Goal: Task Accomplishment & Management: Use online tool/utility

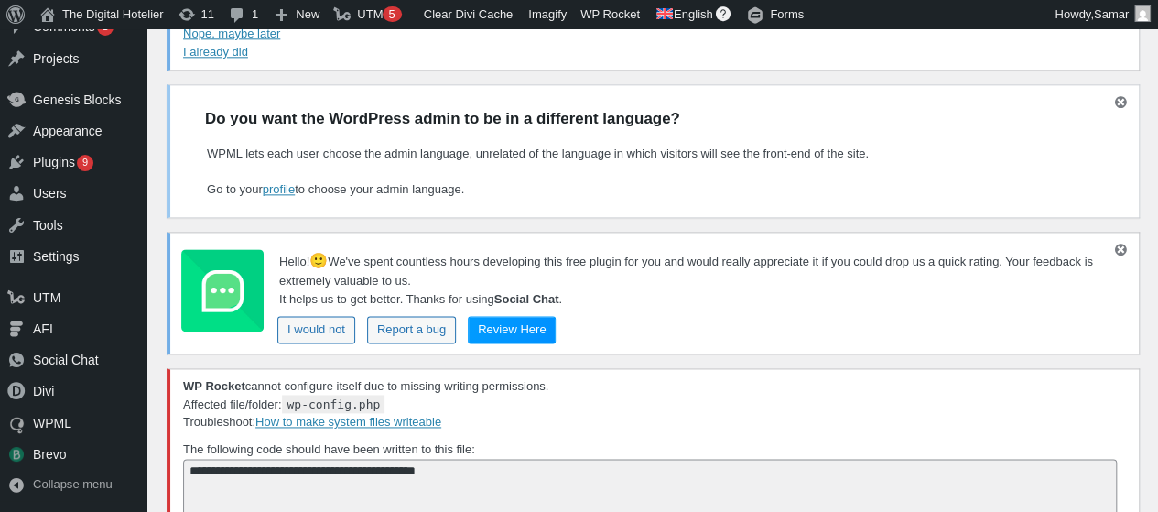
drag, startPoint x: 1171, startPoint y: 87, endPoint x: 1171, endPoint y: 186, distance: 98.9
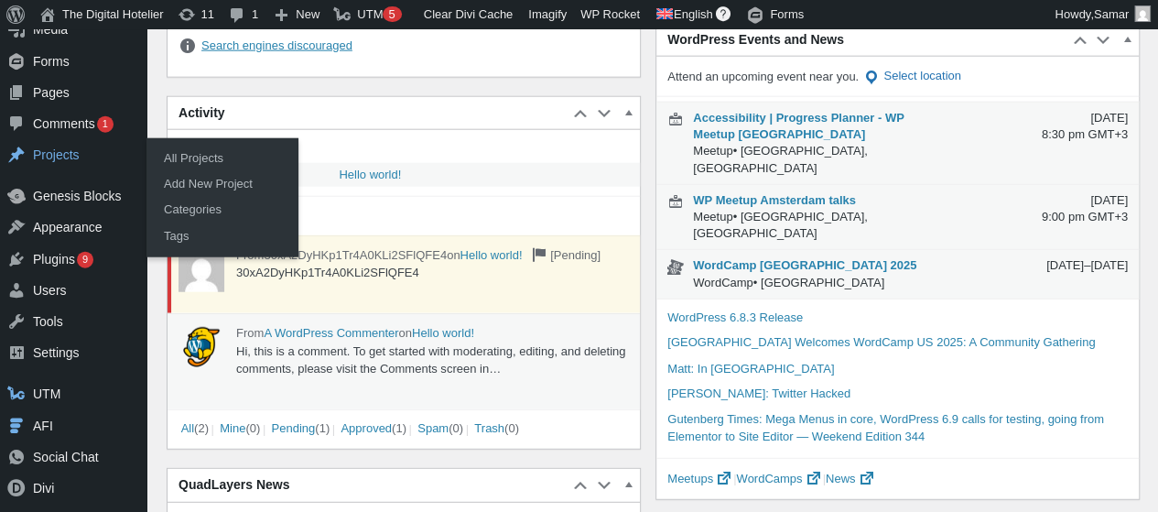
scroll to position [2252, 0]
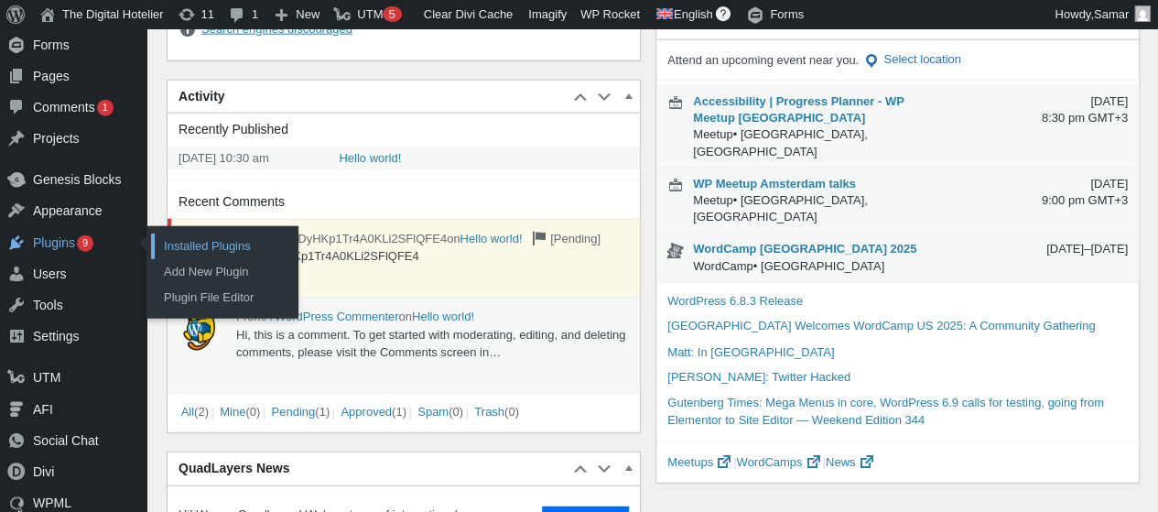
click at [188, 240] on link "Installed Plugins" at bounding box center [224, 246] width 146 height 26
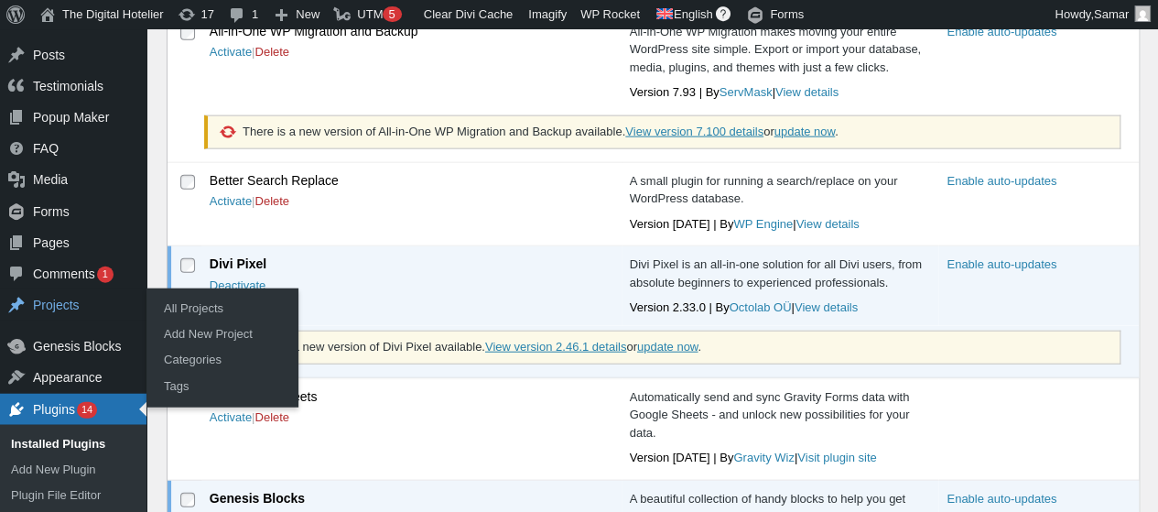
scroll to position [2106, 0]
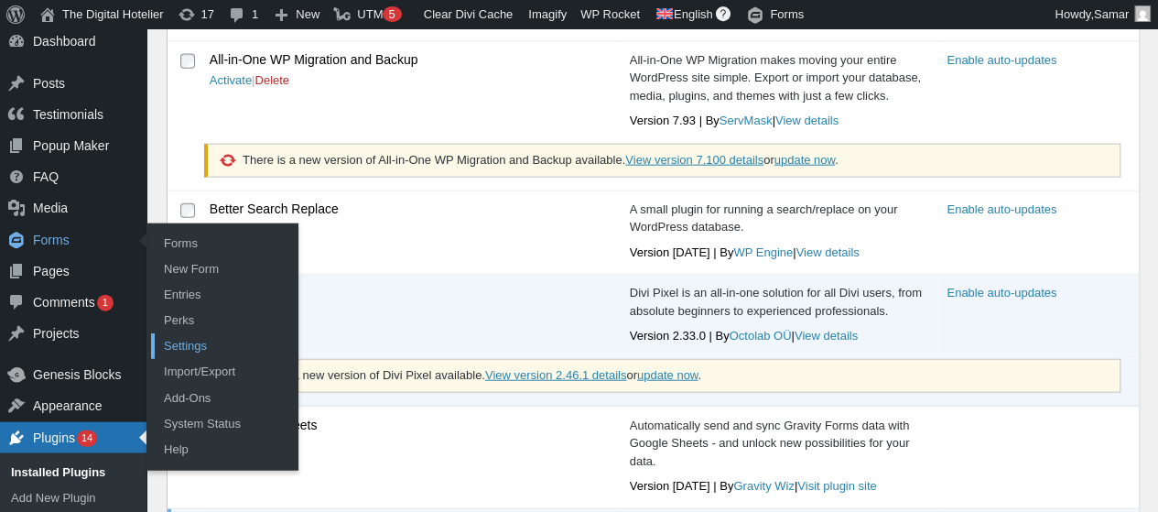
click at [174, 336] on link "Settings" at bounding box center [224, 346] width 146 height 26
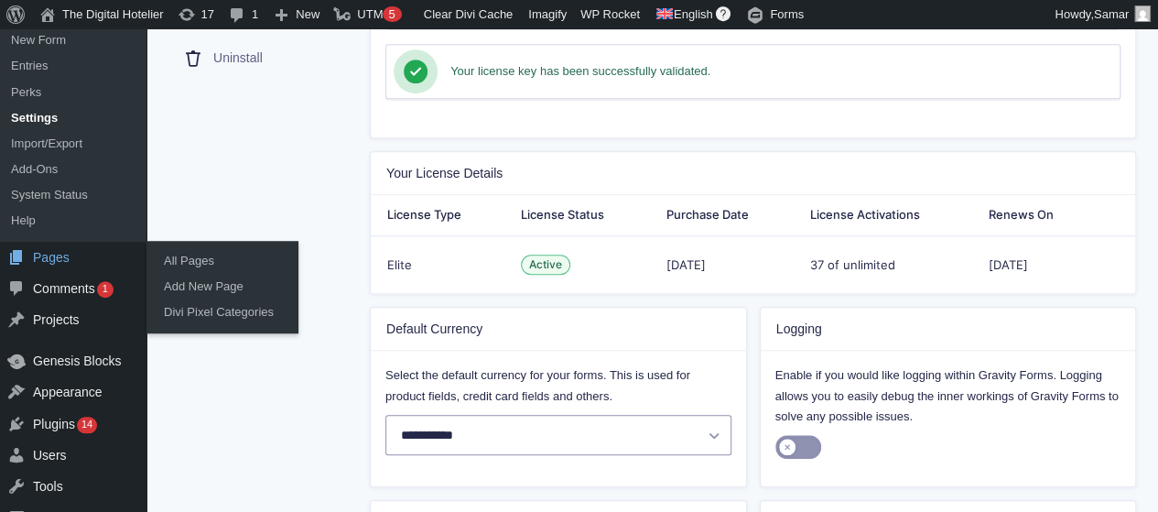
scroll to position [399, 0]
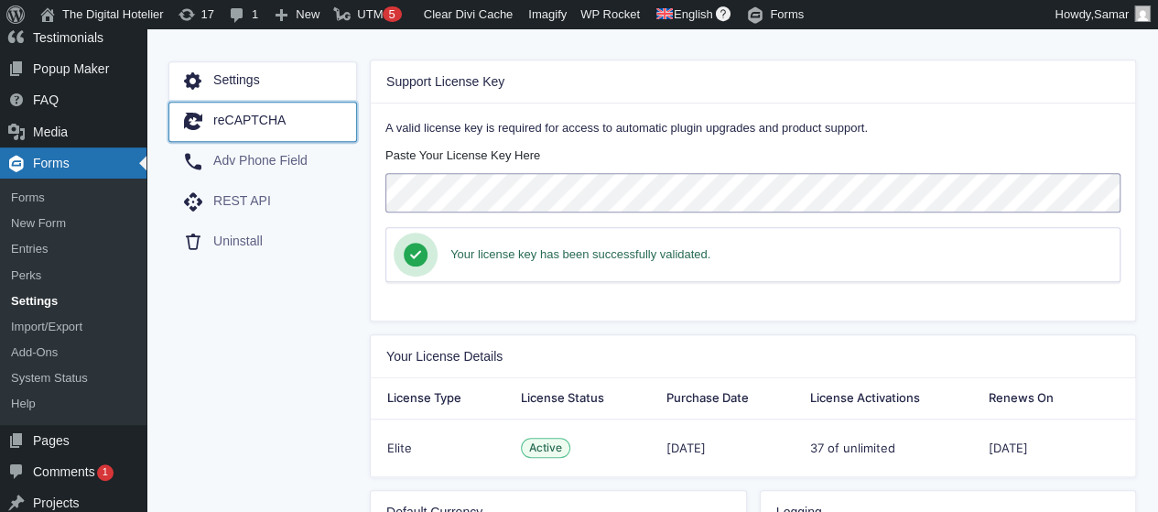
click at [247, 126] on span "reCAPTCHA" at bounding box center [249, 122] width 72 height 18
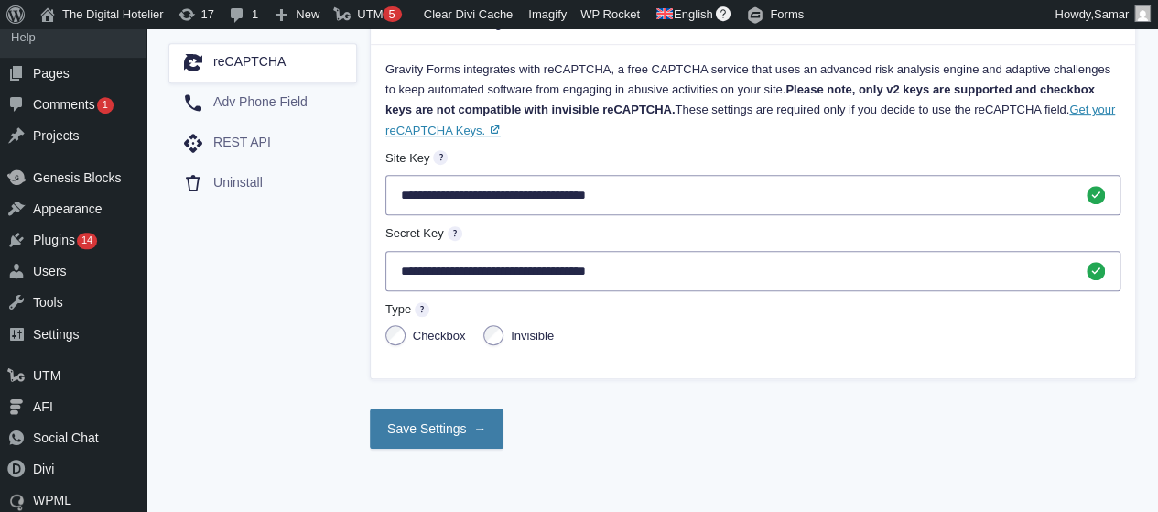
scroll to position [366, 0]
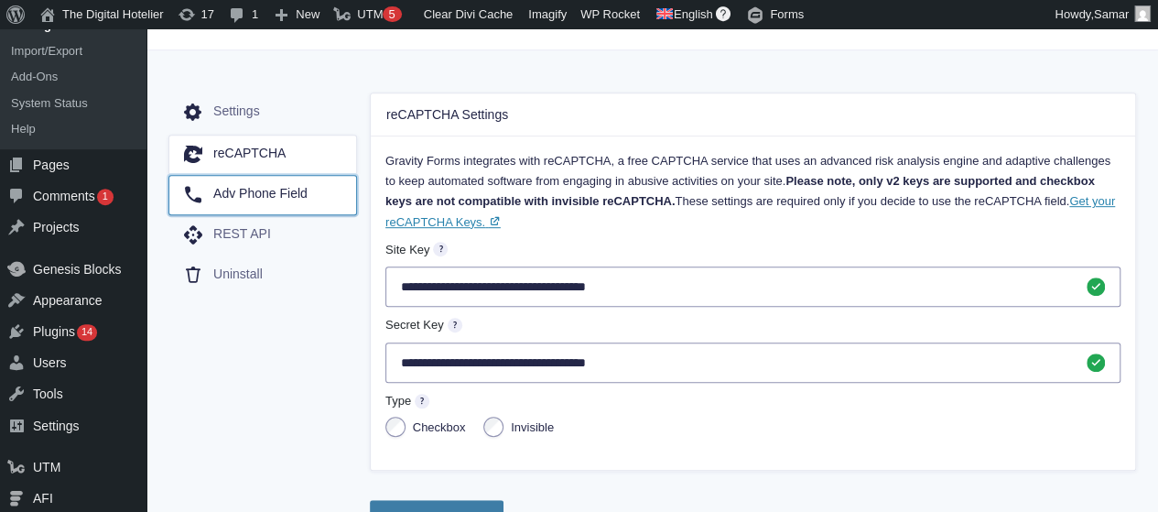
click at [200, 190] on icon at bounding box center [193, 195] width 22 height 22
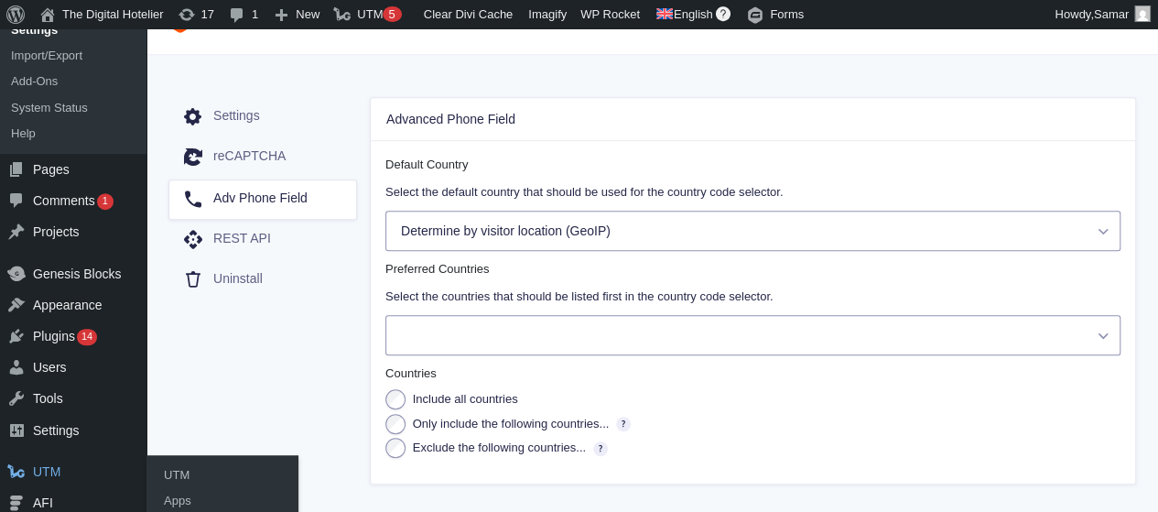
scroll to position [168, 0]
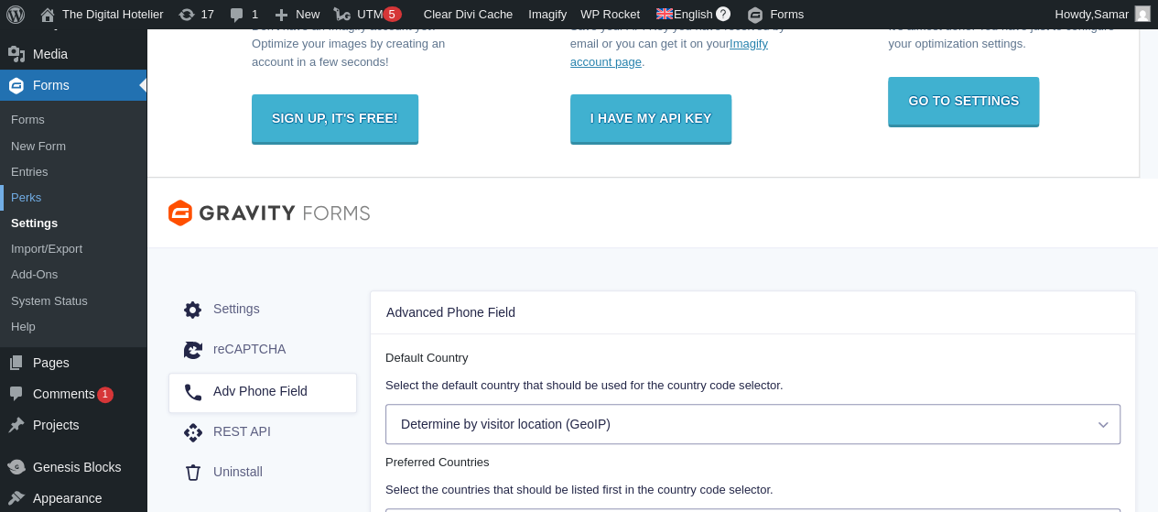
click at [59, 207] on link "Perks" at bounding box center [73, 198] width 146 height 26
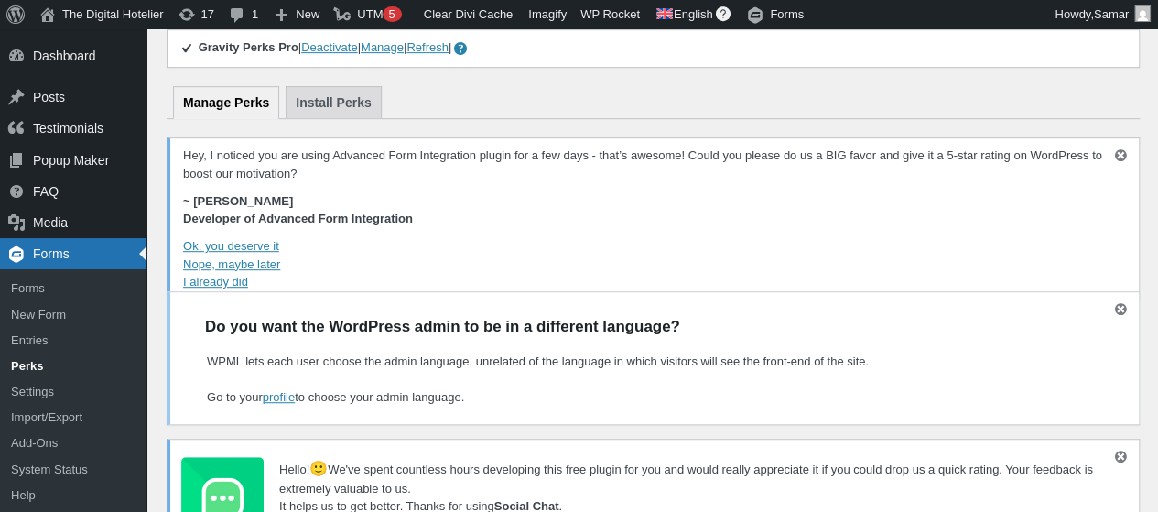
scroll to position [307, 0]
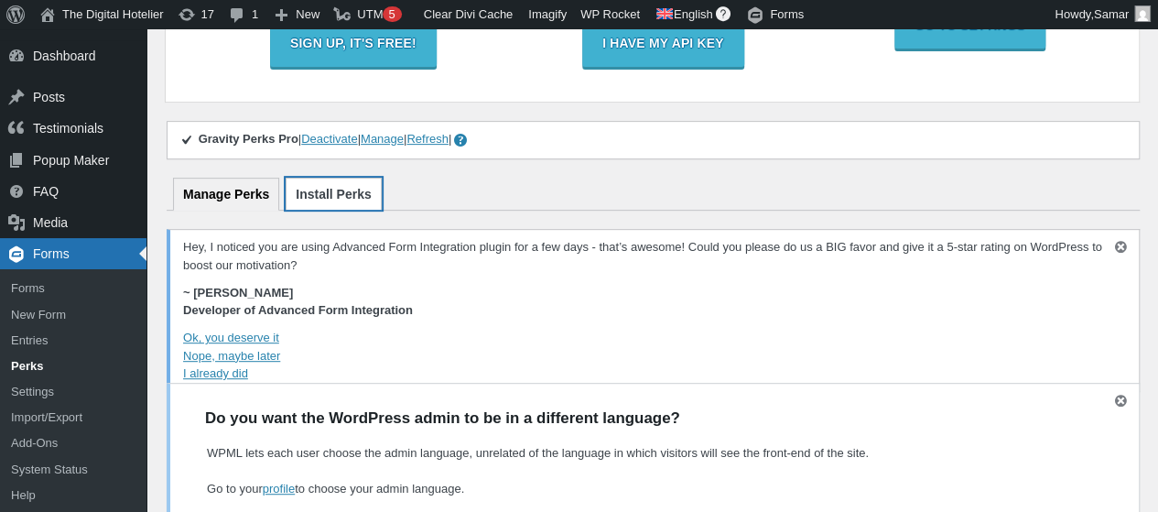
click at [320, 184] on link "Install Perks" at bounding box center [334, 194] width 96 height 32
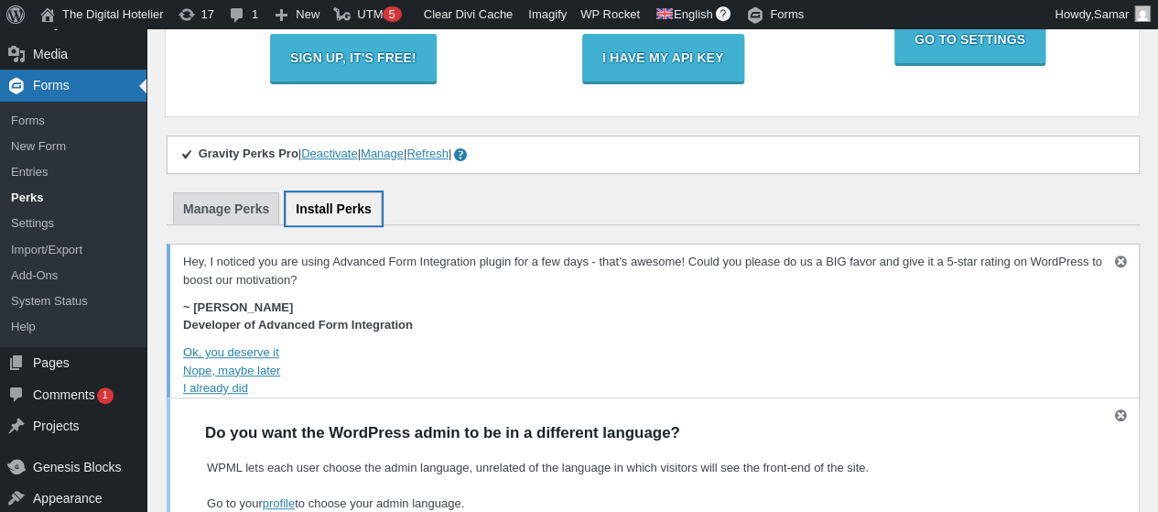
scroll to position [490, 0]
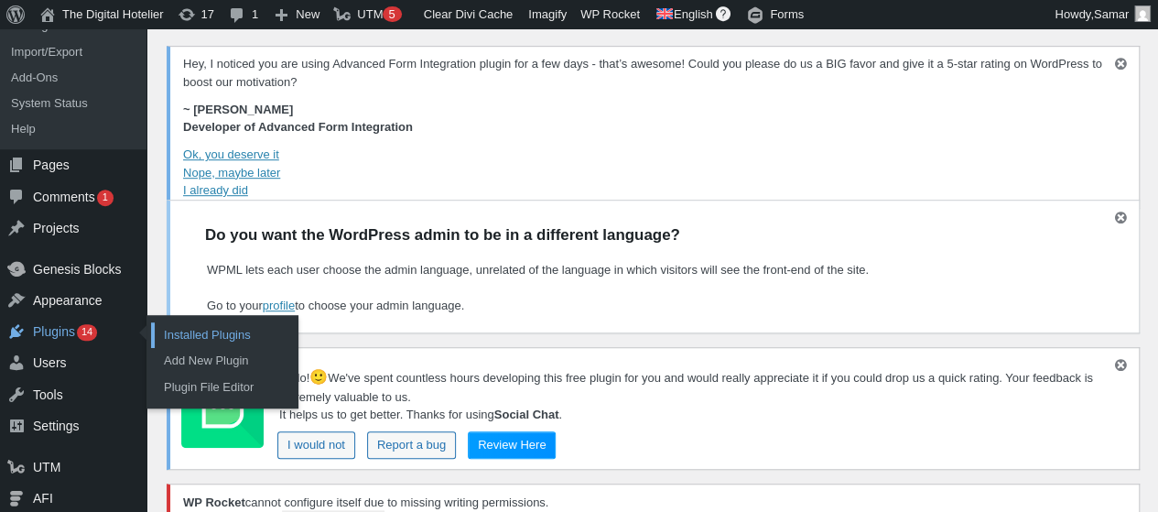
click at [182, 334] on link "Installed Plugins" at bounding box center [224, 335] width 146 height 26
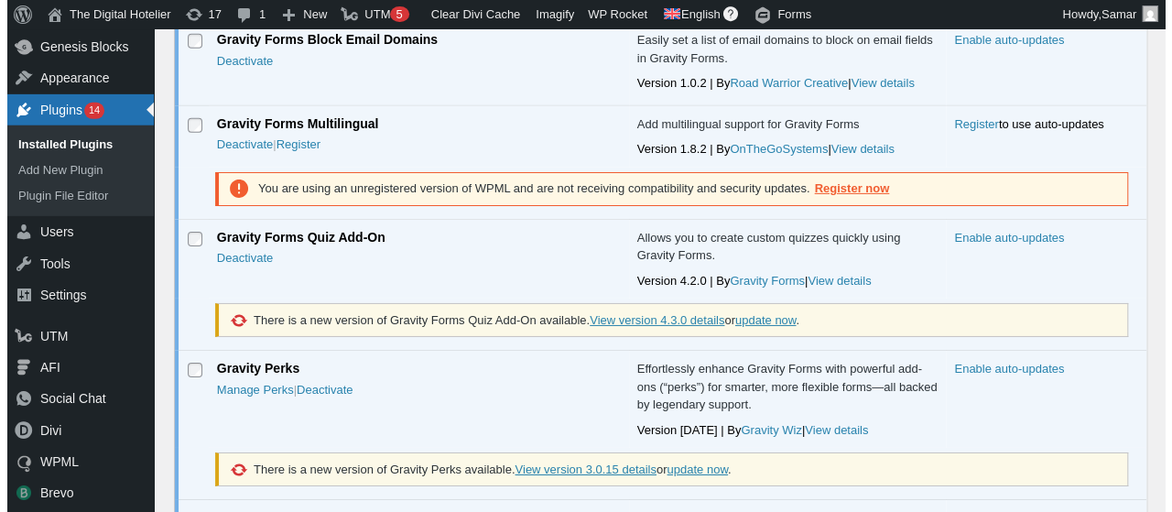
scroll to position [2930, 0]
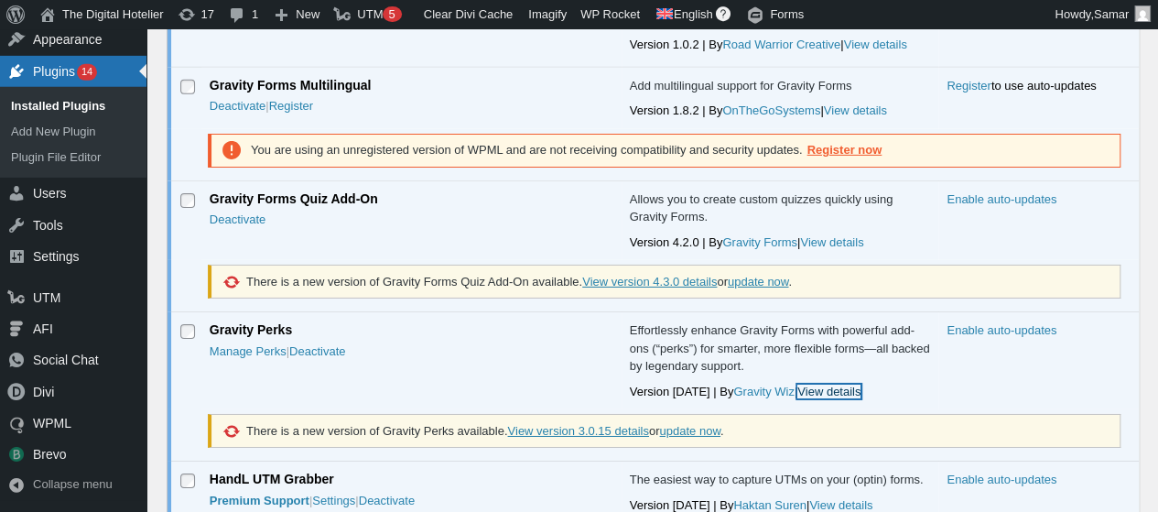
click at [797, 385] on link "View details" at bounding box center [828, 392] width 63 height 14
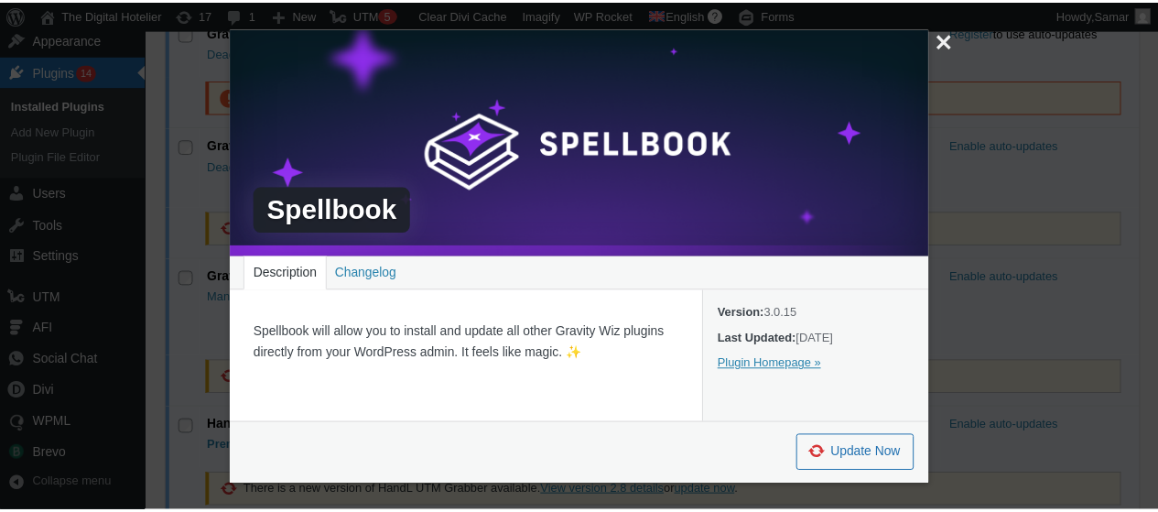
scroll to position [0, 0]
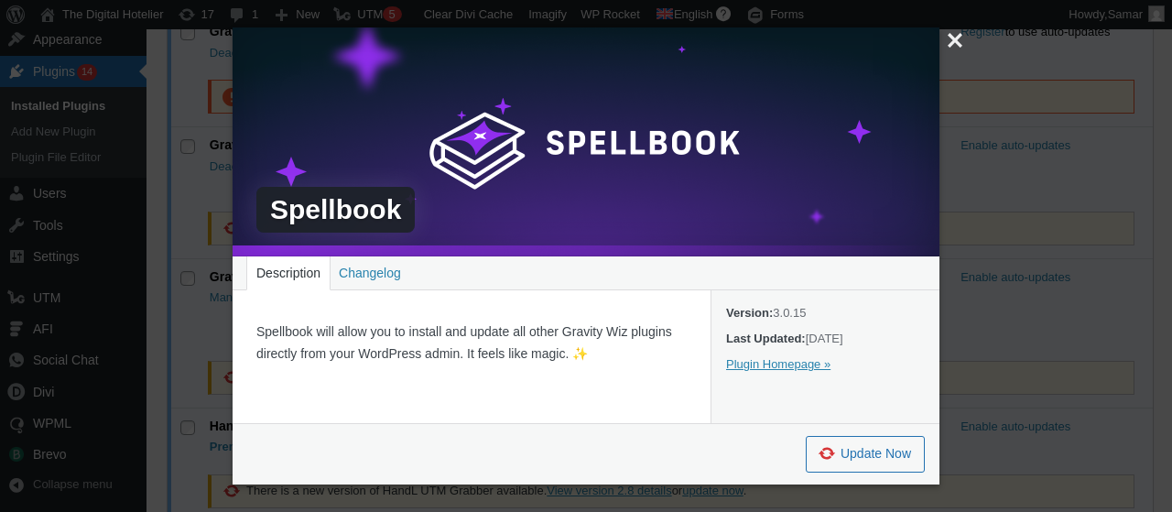
drag, startPoint x: 954, startPoint y: 35, endPoint x: 950, endPoint y: 44, distance: 9.9
click at [953, 35] on button "Close" at bounding box center [953, 40] width 27 height 27
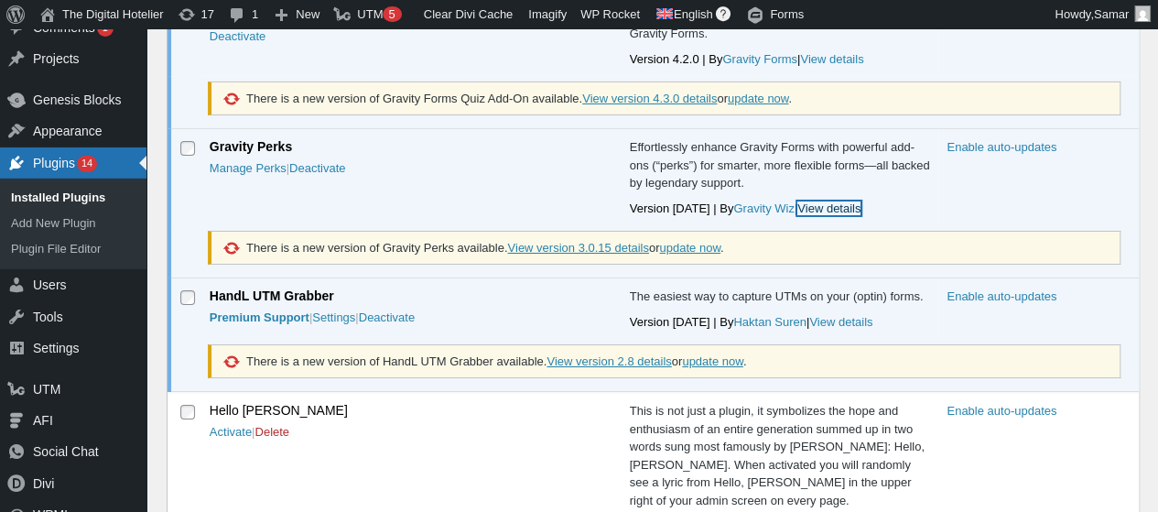
scroll to position [3021, 0]
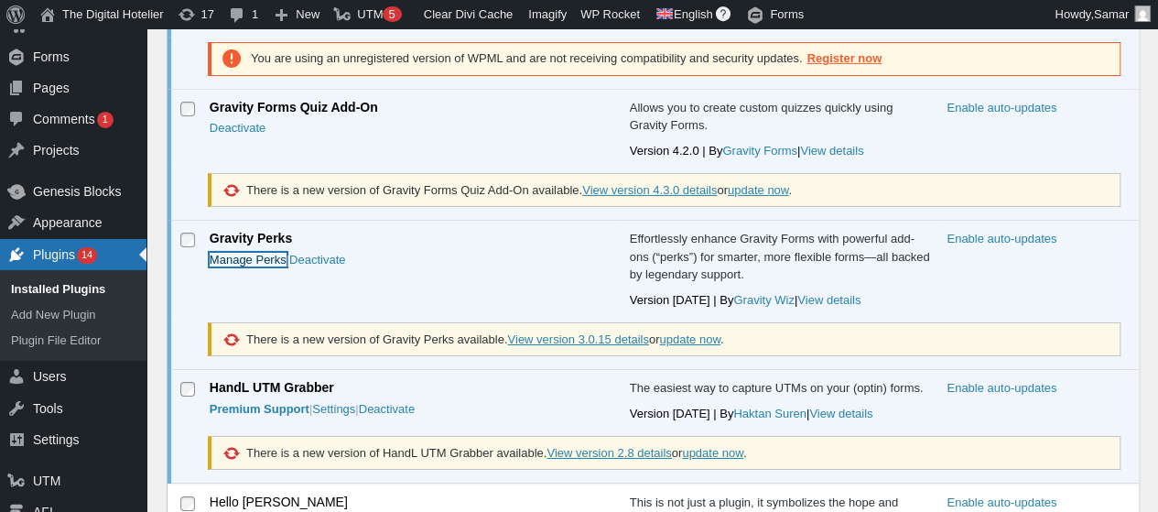
click at [253, 253] on link "Manage Perks" at bounding box center [248, 260] width 77 height 14
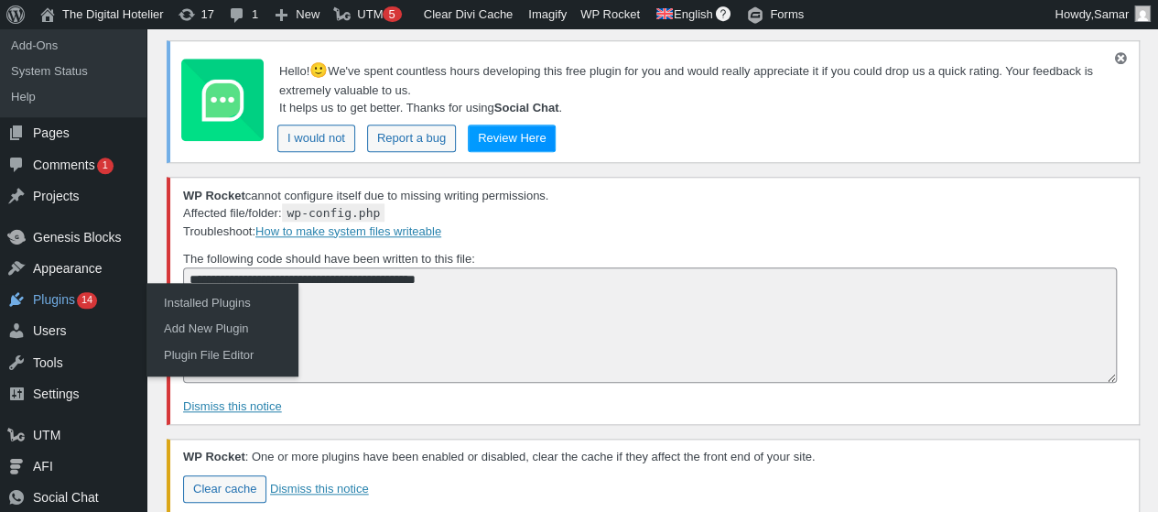
scroll to position [948, 0]
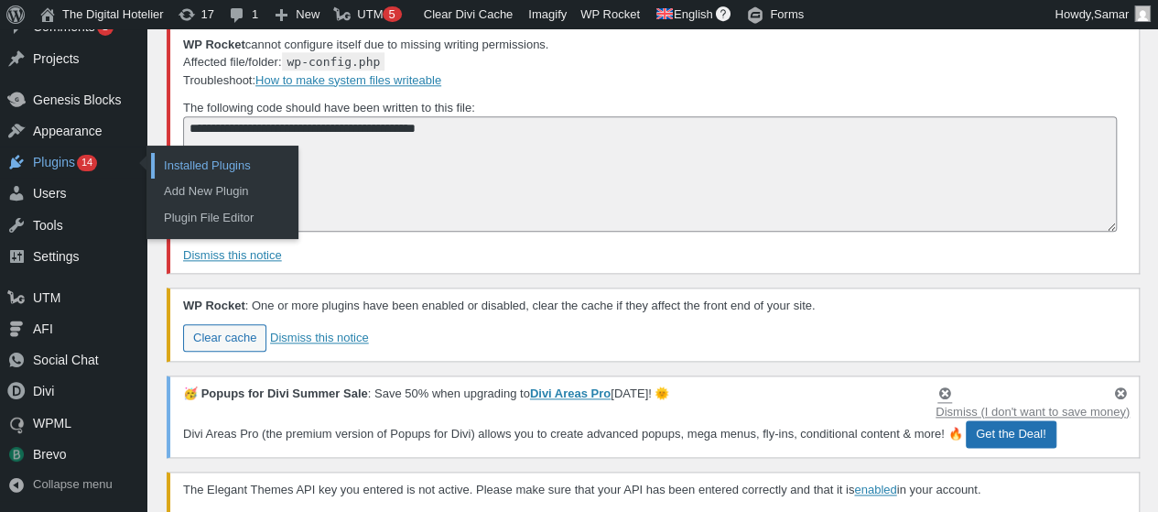
click at [173, 165] on link "Installed Plugins" at bounding box center [224, 166] width 146 height 26
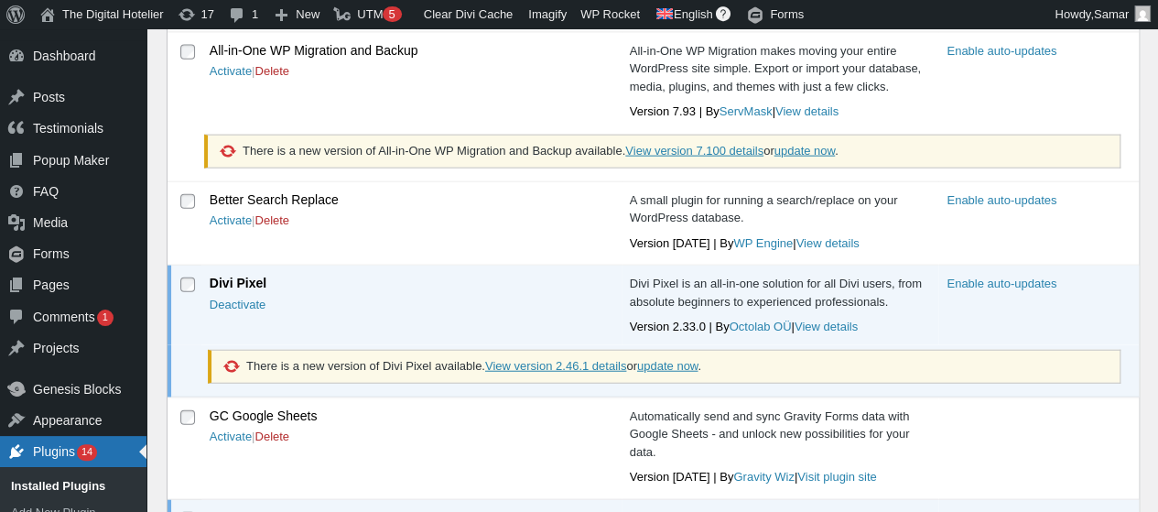
scroll to position [2109, 0]
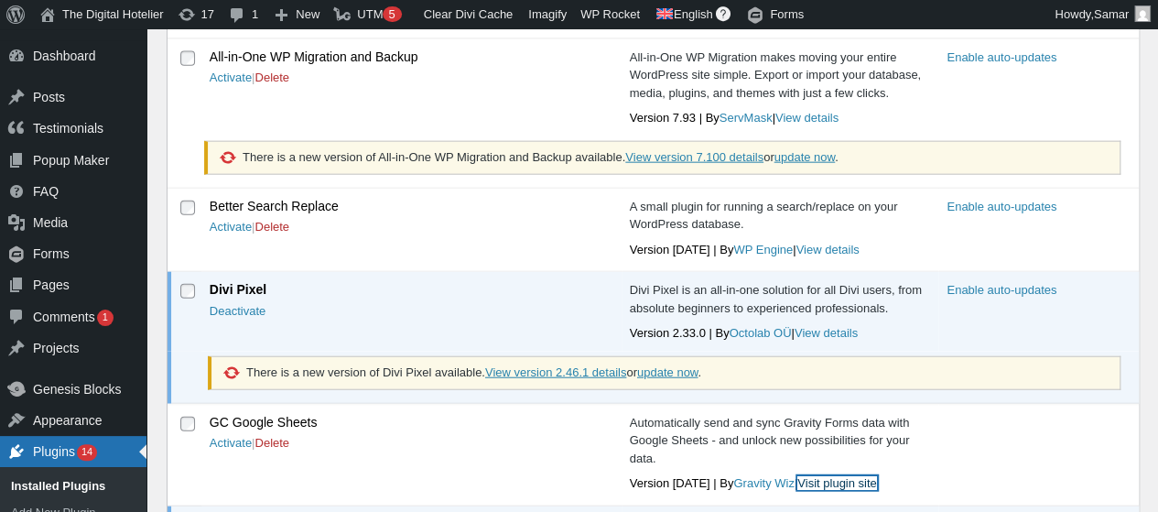
click at [797, 476] on link "Visit plugin site" at bounding box center [836, 483] width 79 height 14
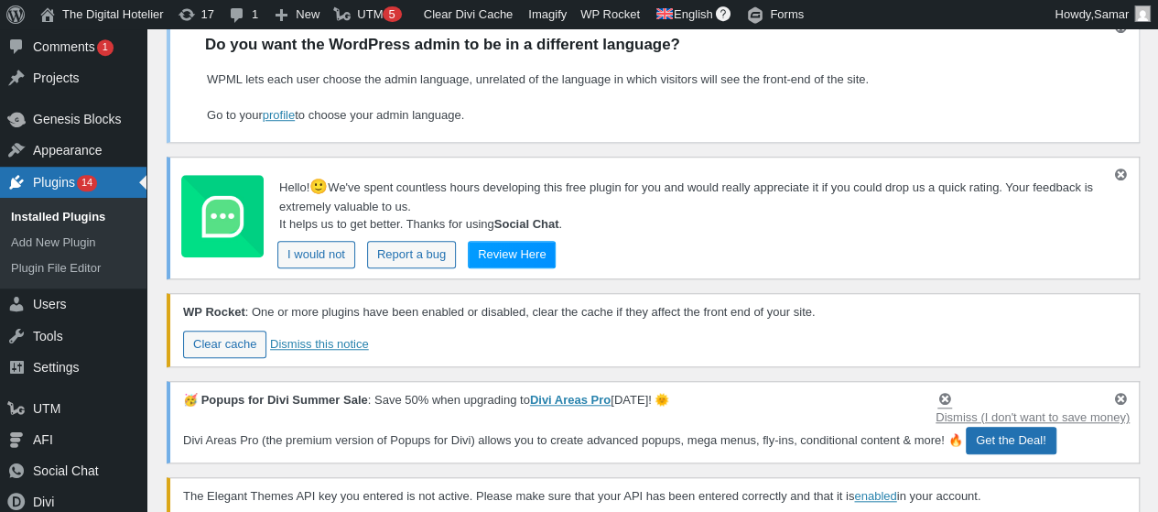
scroll to position [650, 0]
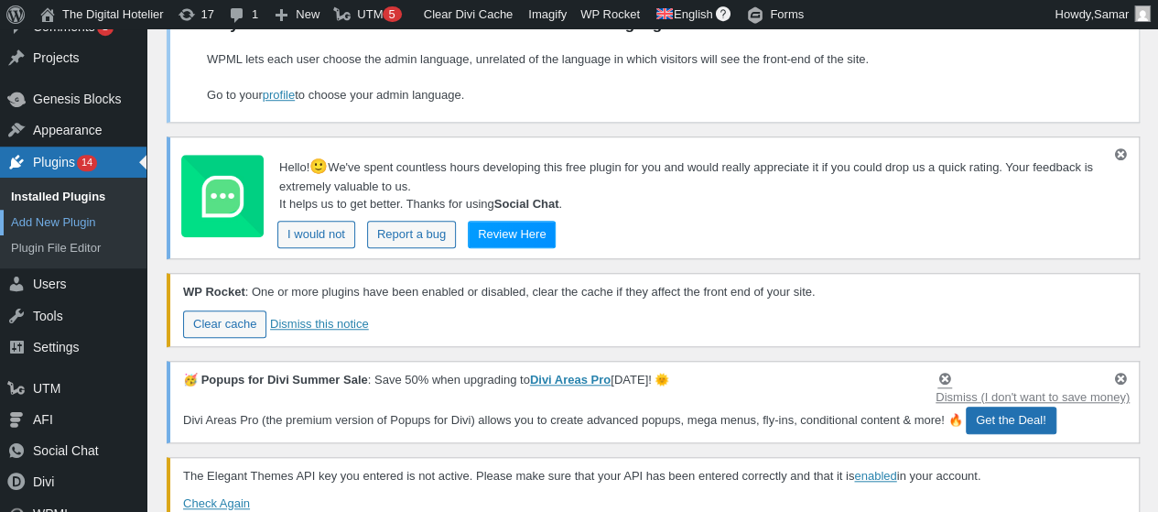
click at [78, 221] on link "Add New Plugin" at bounding box center [73, 223] width 146 height 26
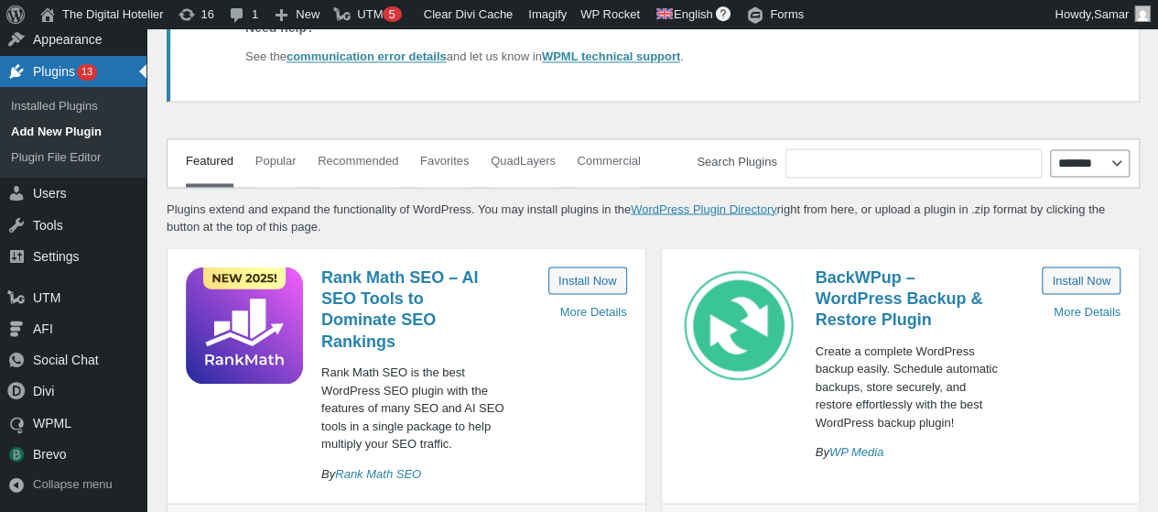
scroll to position [1553, 0]
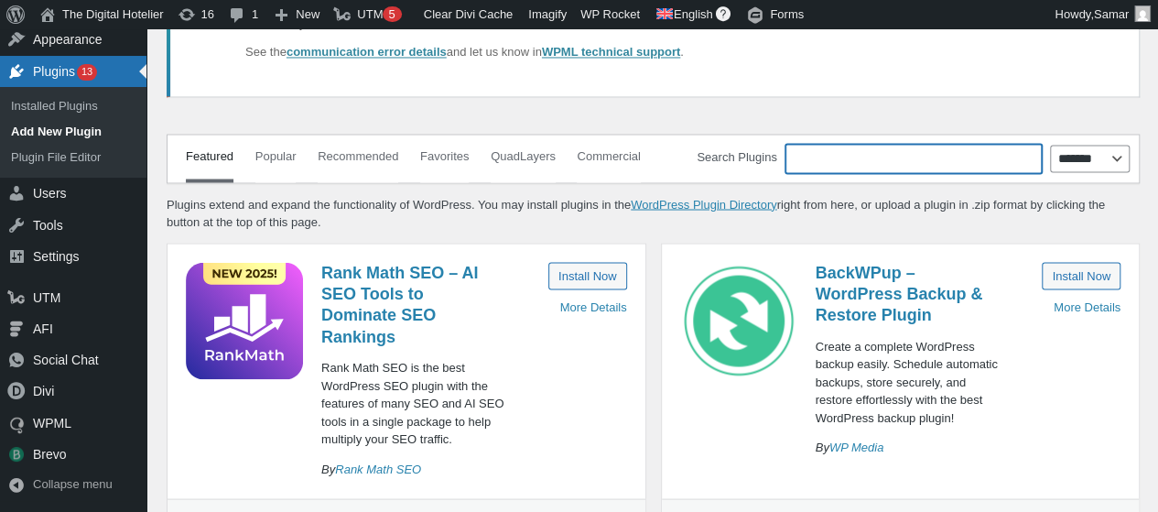
click at [1025, 150] on input "Search Plugins" at bounding box center [914, 158] width 256 height 29
paste input "**********"
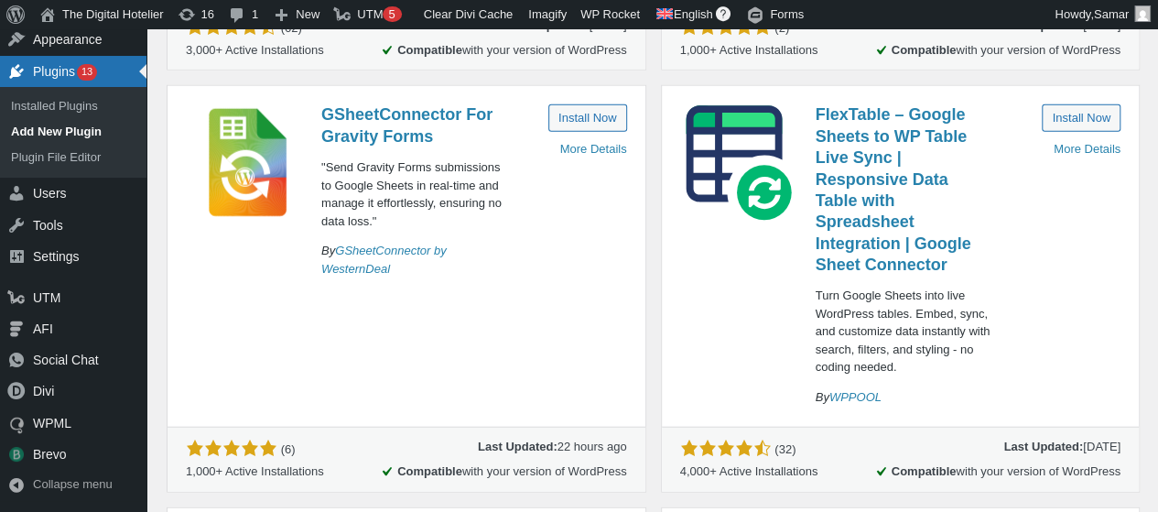
scroll to position [2083, 0]
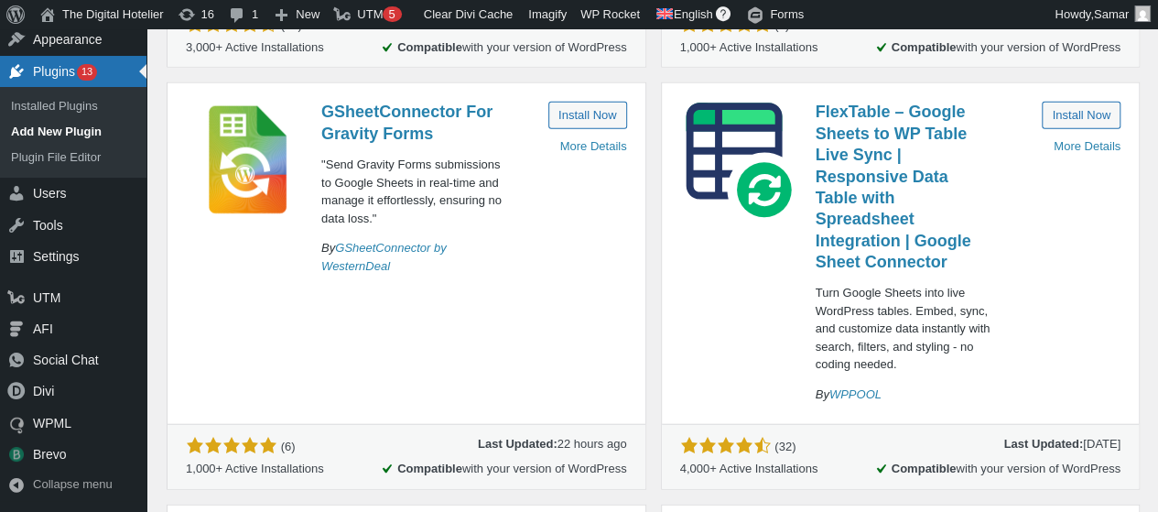
type input "**********"
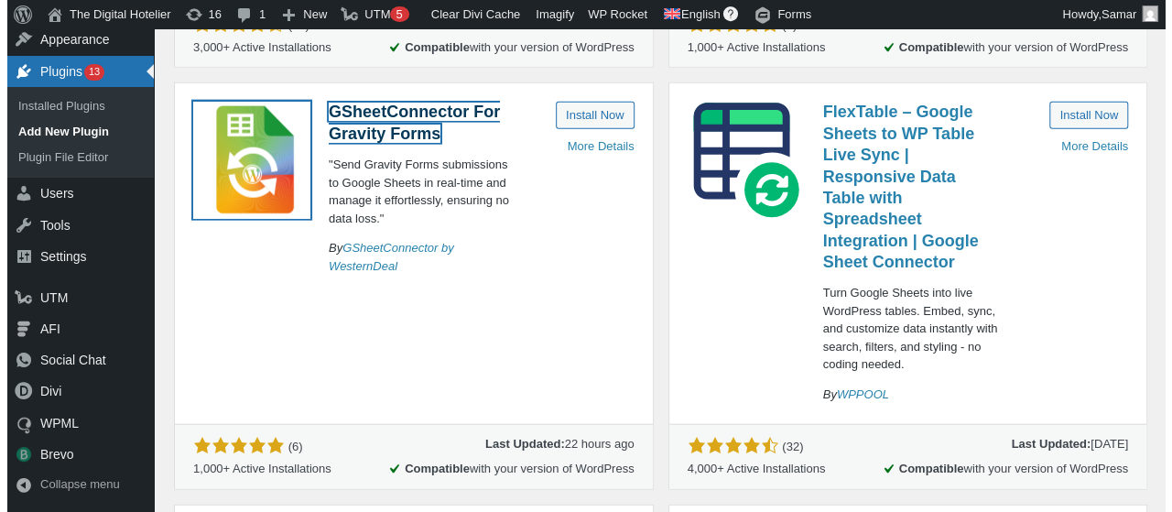
scroll to position [0, 0]
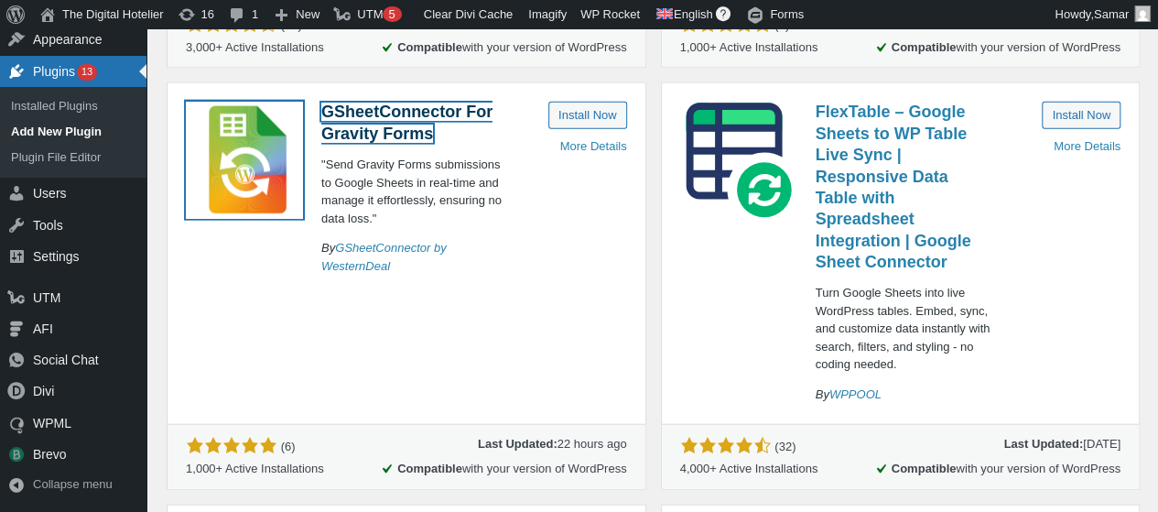
click at [405, 107] on link "GSheetConnector For Gravity Forms" at bounding box center [406, 122] width 171 height 39
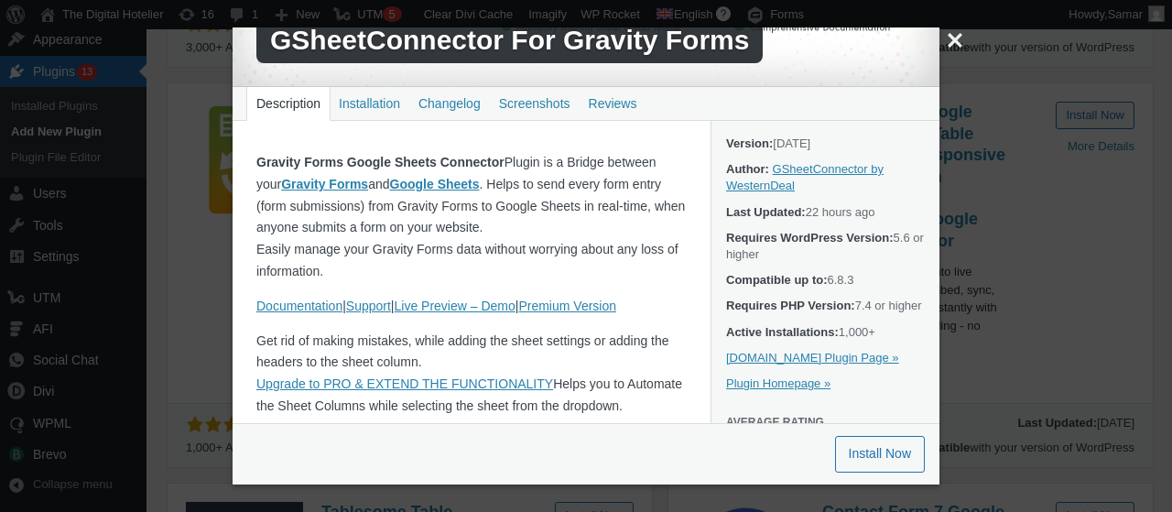
scroll to position [183, 0]
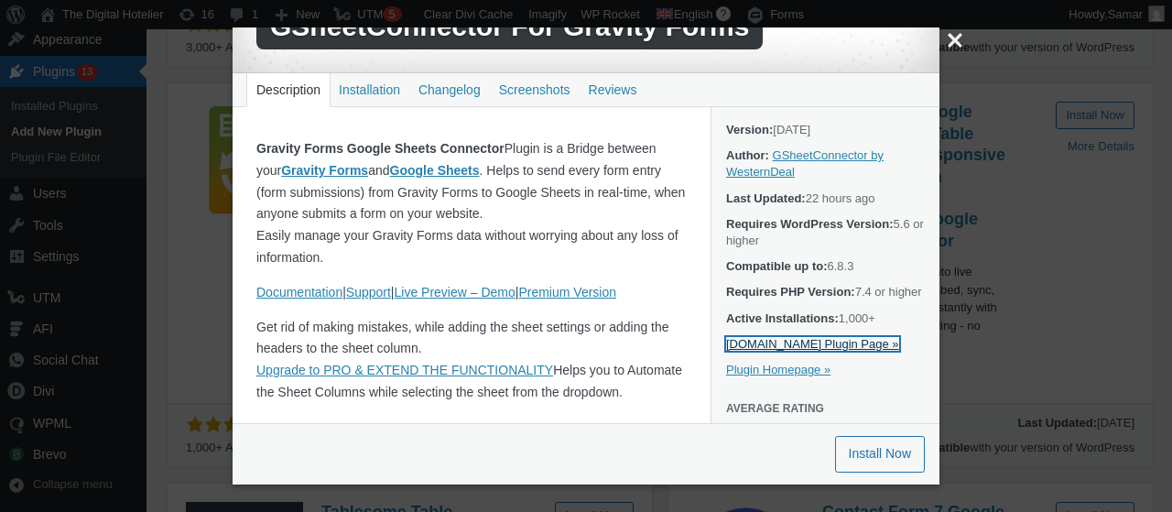
click at [782, 348] on link "WordPress.org Plugin Page »" at bounding box center [812, 344] width 173 height 14
